Goal: Navigation & Orientation: Understand site structure

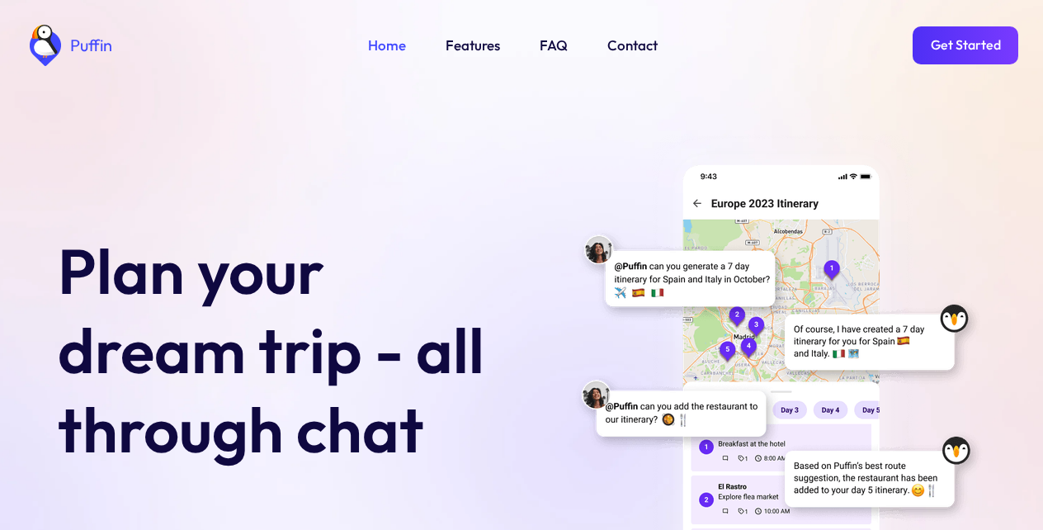
click at [469, 41] on link "Features" at bounding box center [473, 45] width 54 height 21
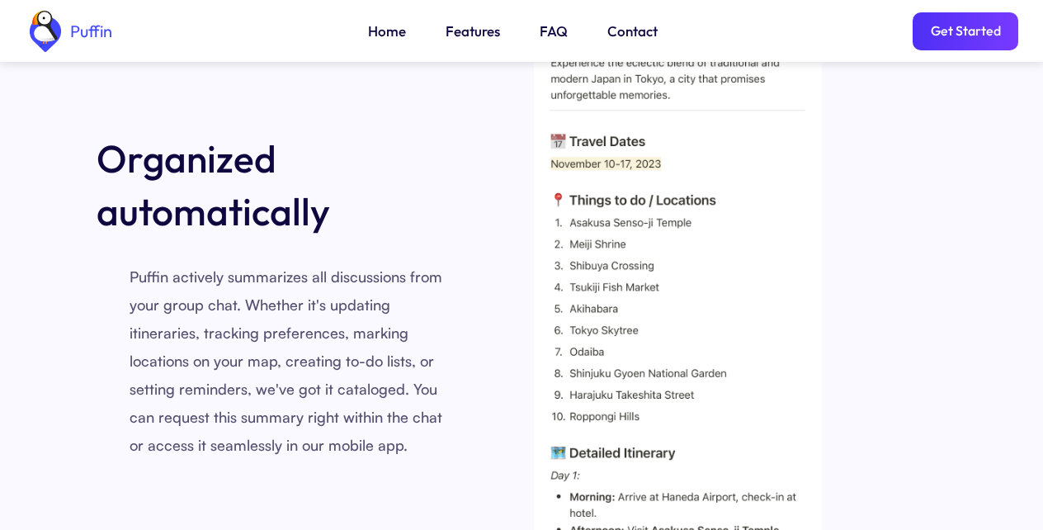
scroll to position [2445, 0]
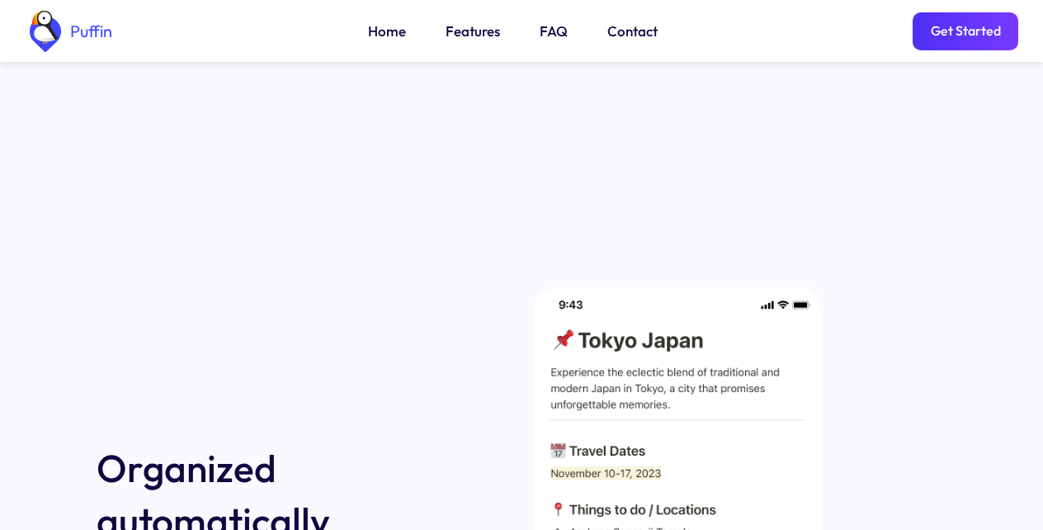
click at [546, 29] on link "FAQ" at bounding box center [554, 31] width 28 height 21
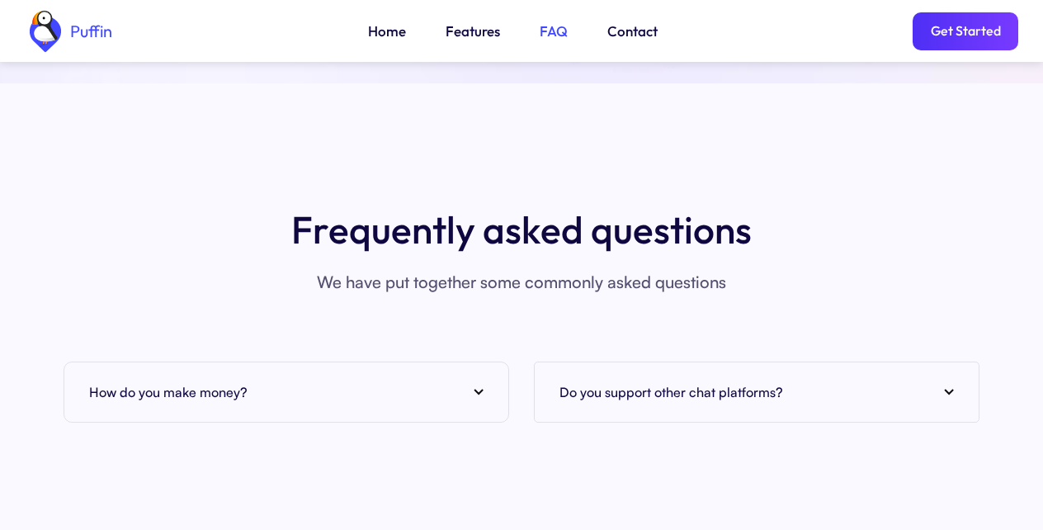
scroll to position [6020, 0]
click at [475, 388] on img at bounding box center [479, 391] width 10 height 7
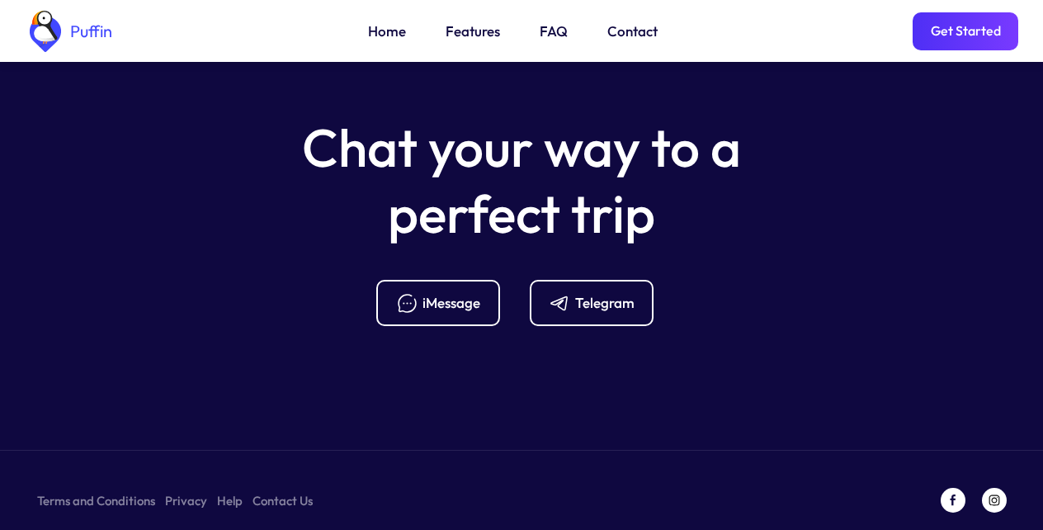
scroll to position [6182, 0]
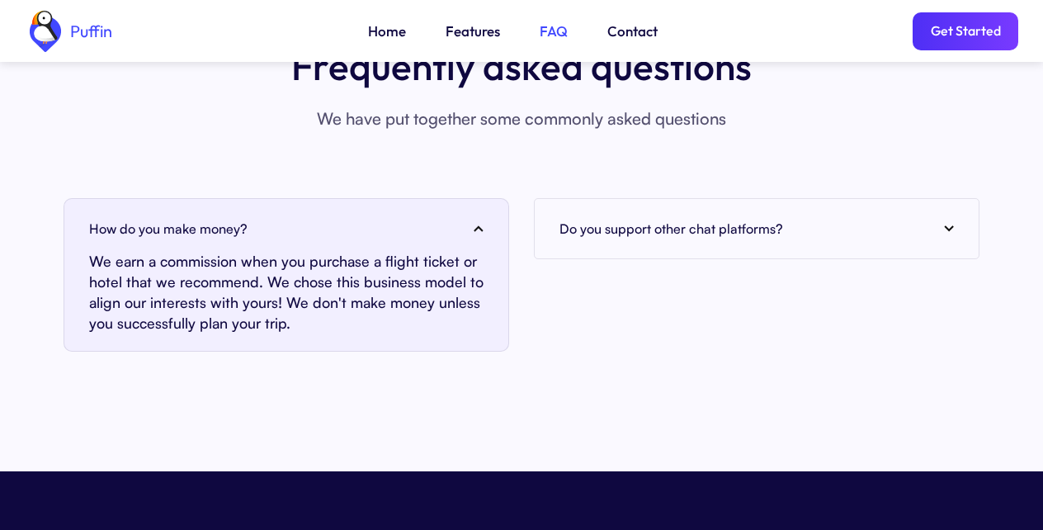
click at [965, 29] on link "Get Started" at bounding box center [966, 31] width 106 height 38
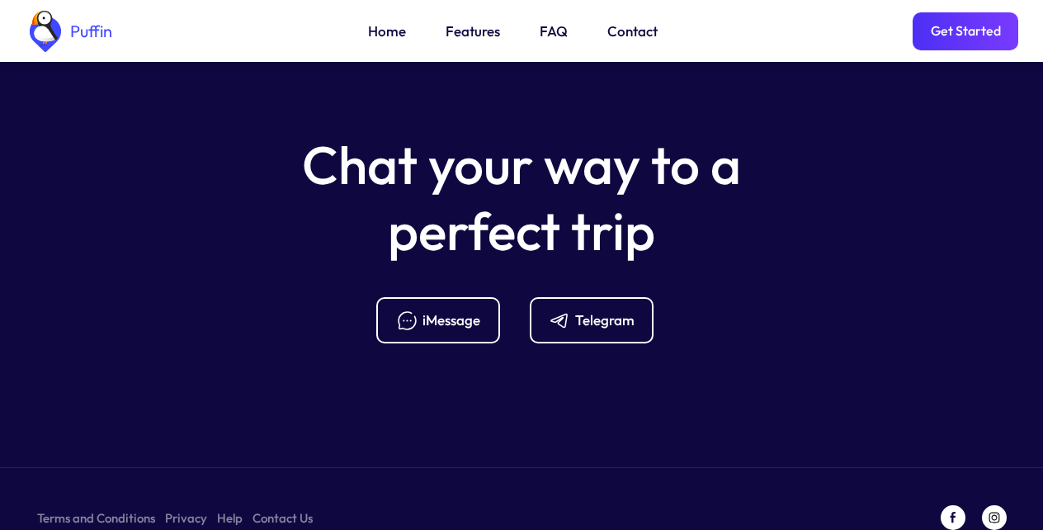
scroll to position [6633, 0]
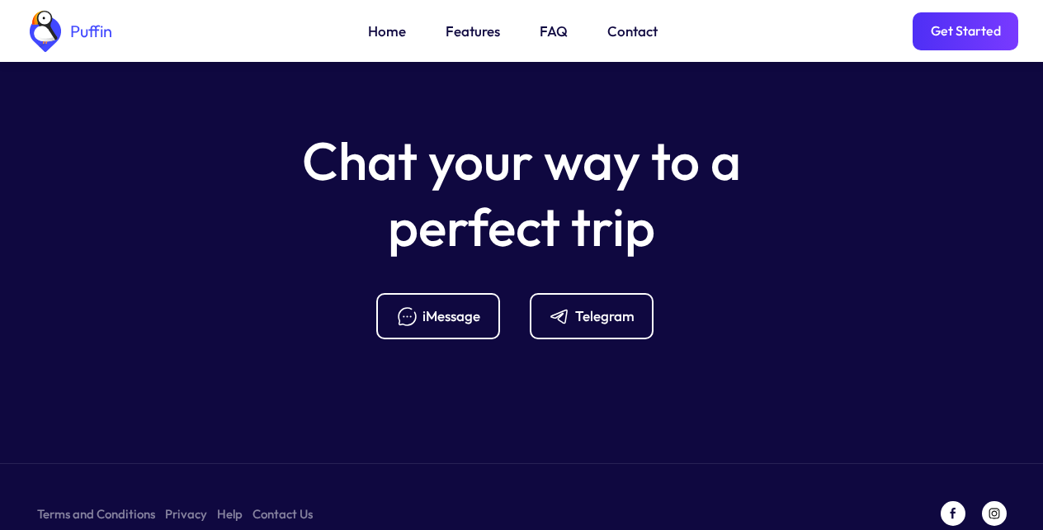
click at [588, 307] on div "Telegram" at bounding box center [604, 316] width 59 height 18
click at [469, 29] on link "Features" at bounding box center [473, 31] width 54 height 21
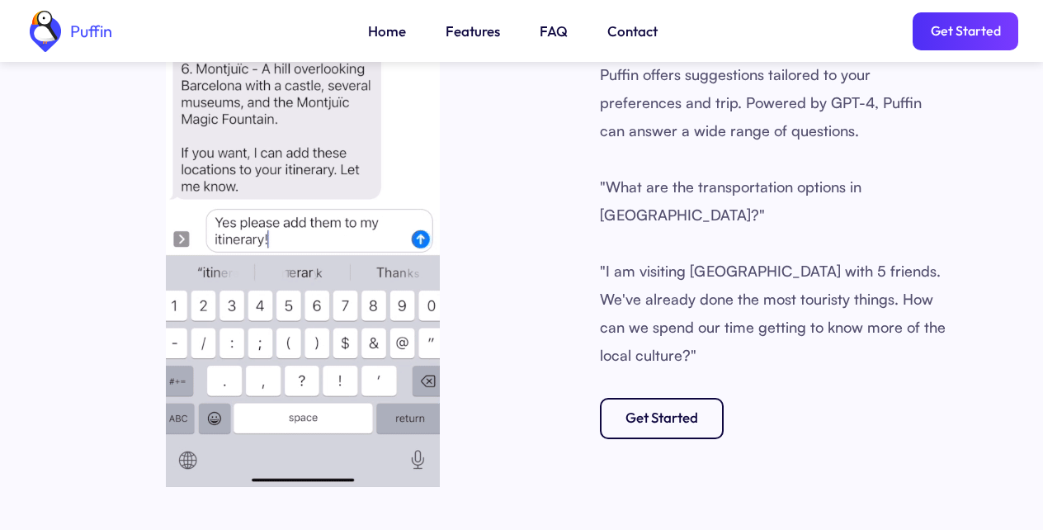
scroll to position [1384, 0]
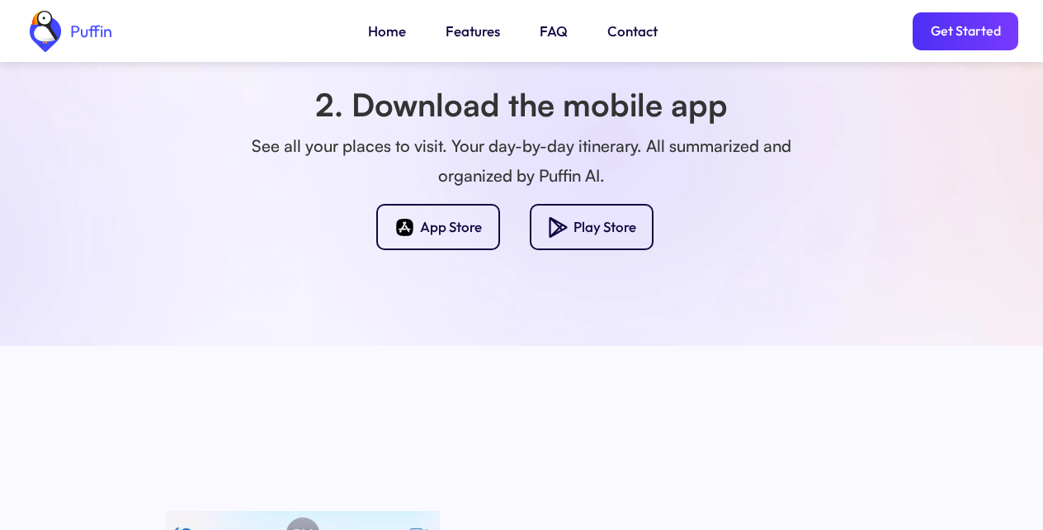
click at [546, 29] on link "FAQ" at bounding box center [554, 31] width 28 height 21
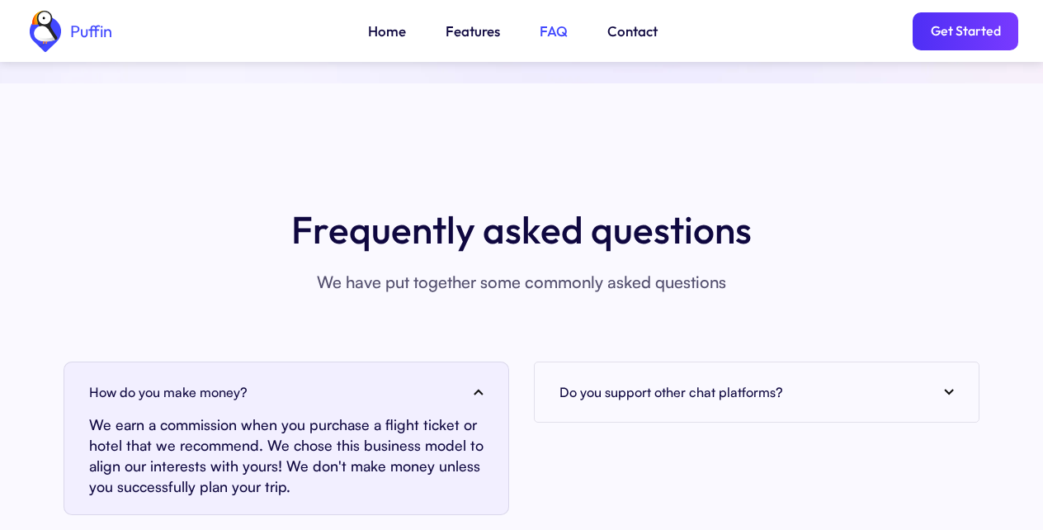
scroll to position [6020, 0]
click at [390, 29] on link "Home" at bounding box center [387, 31] width 38 height 21
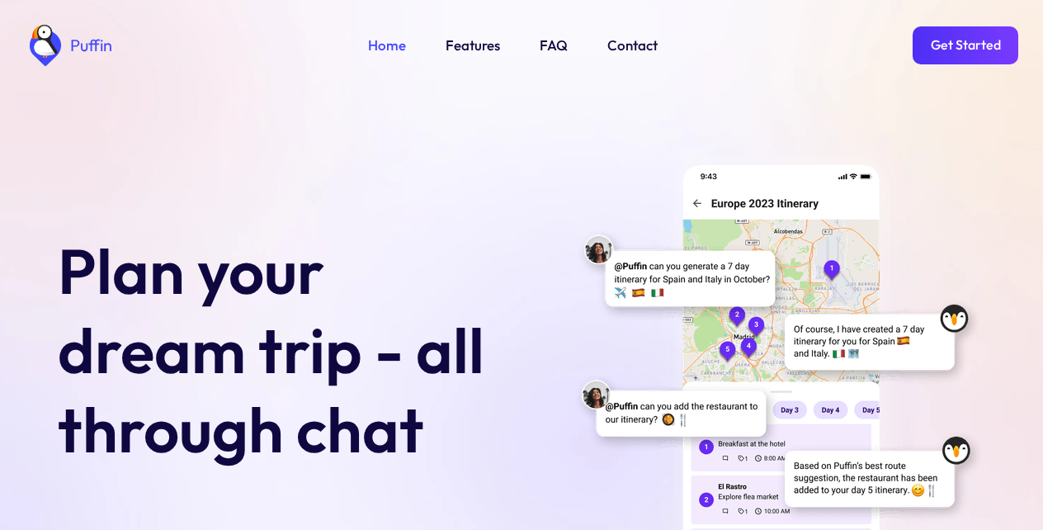
click at [839, 524] on img at bounding box center [779, 377] width 413 height 491
click at [974, 40] on link "Get Started" at bounding box center [966, 45] width 106 height 38
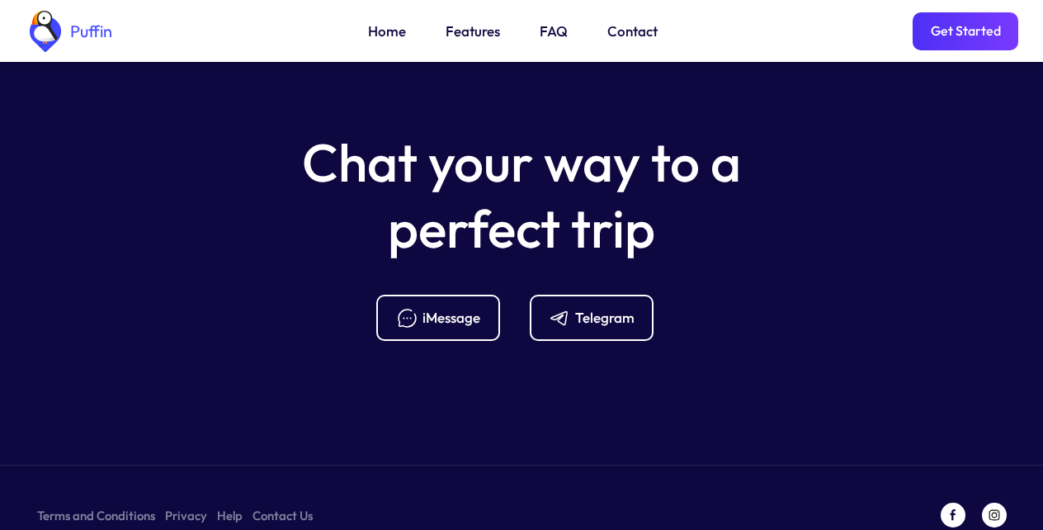
scroll to position [6633, 0]
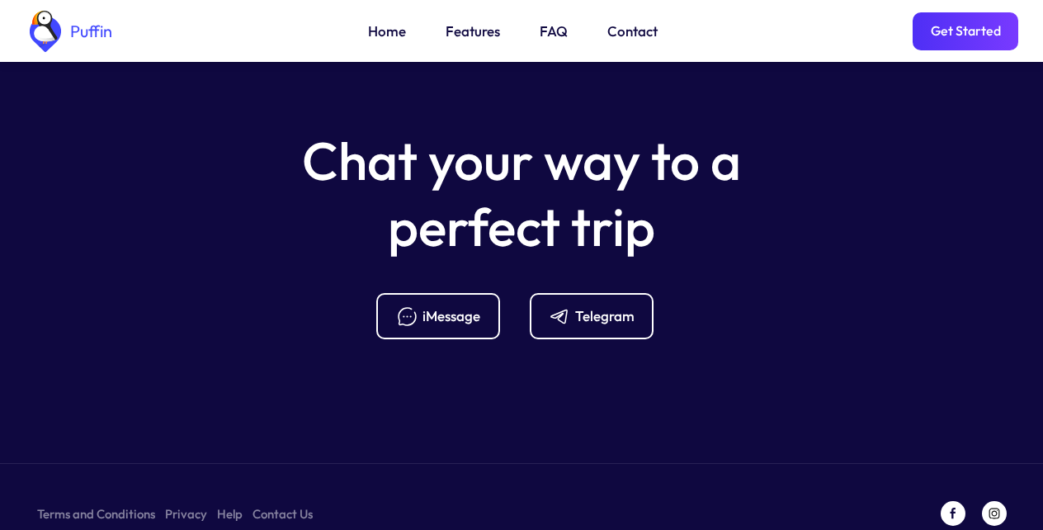
click at [588, 307] on div "Telegram" at bounding box center [604, 316] width 59 height 18
